Goal: Browse casually

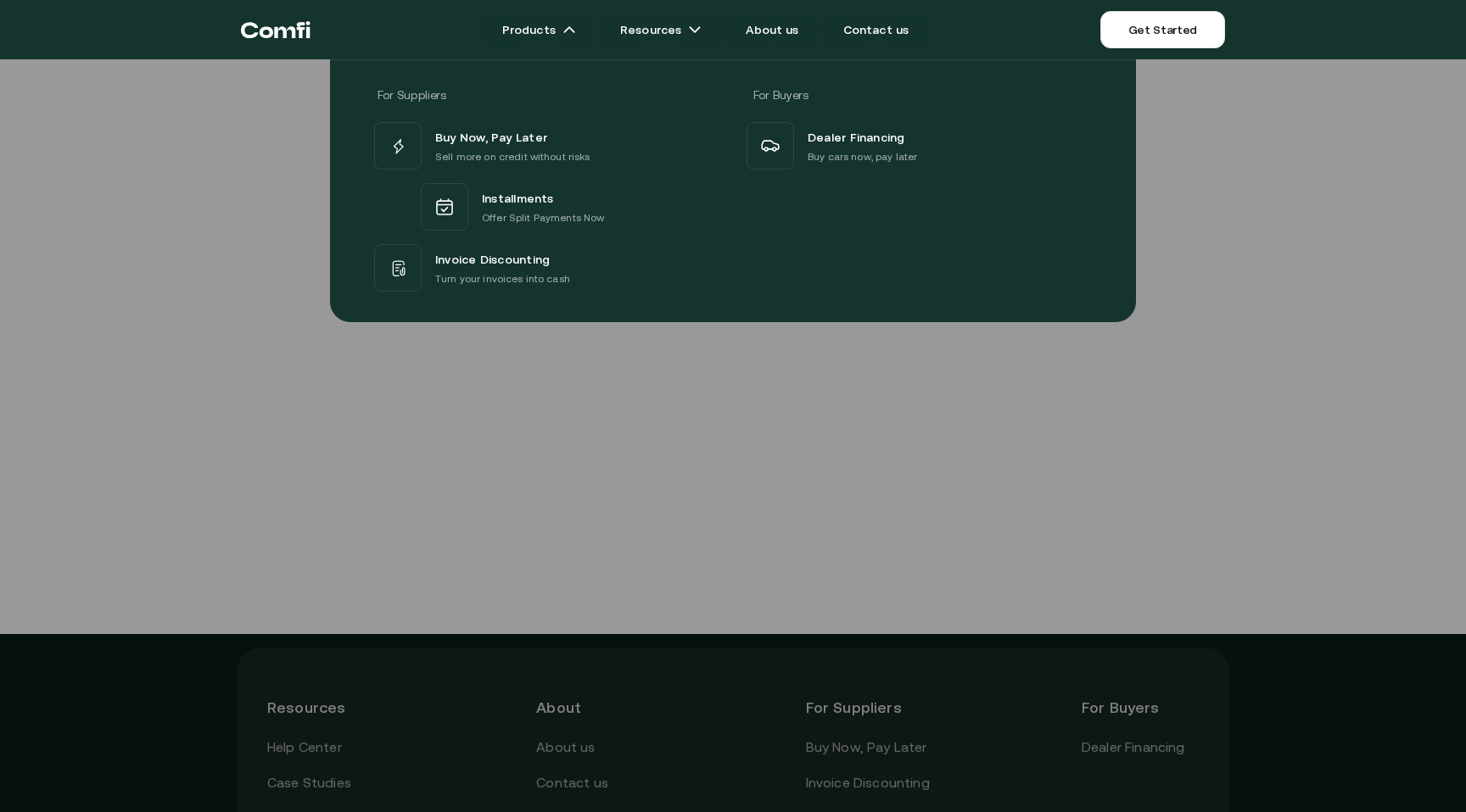
click at [1075, 445] on div at bounding box center [733, 466] width 1466 height 812
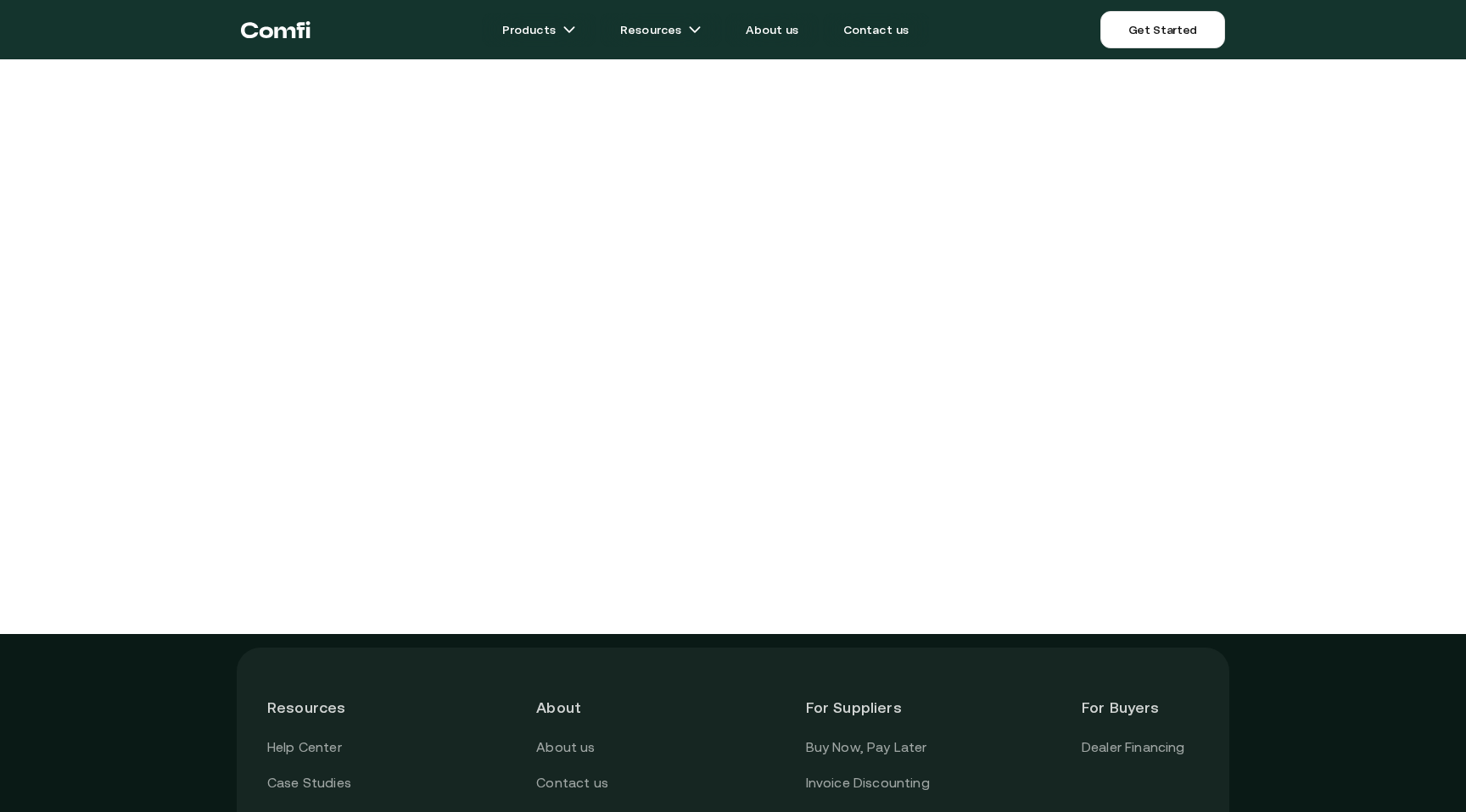
click at [1189, 335] on main "Products Resources About us Contact us Get Started Menu Close Resources Help Ce…" at bounding box center [733, 568] width 1466 height 1136
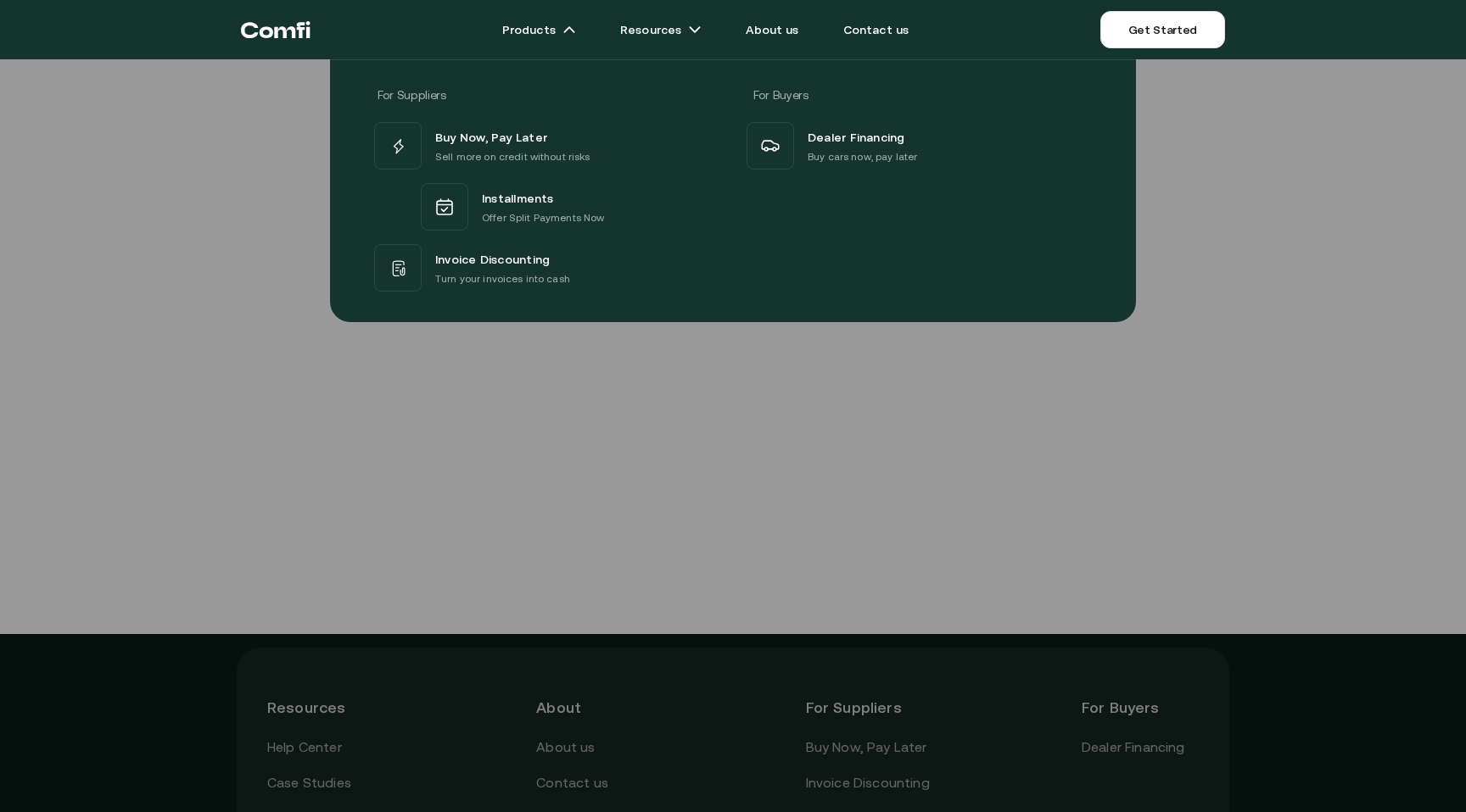
click at [278, 44] on icon "Return to the top of the Comfi home page" at bounding box center [276, 29] width 70 height 51
